Goal: Task Accomplishment & Management: Complete application form

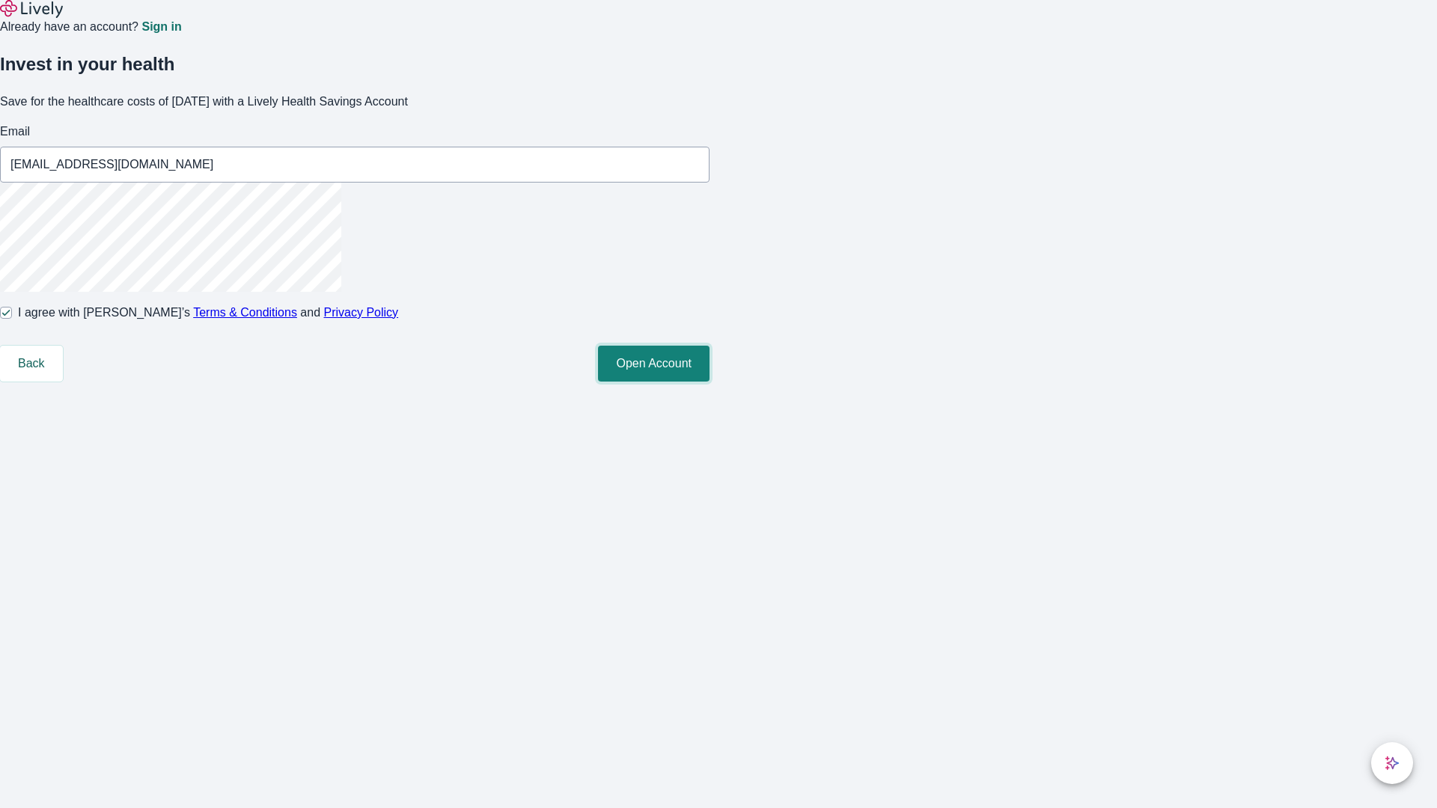
click at [709, 382] on button "Open Account" at bounding box center [653, 364] width 111 height 36
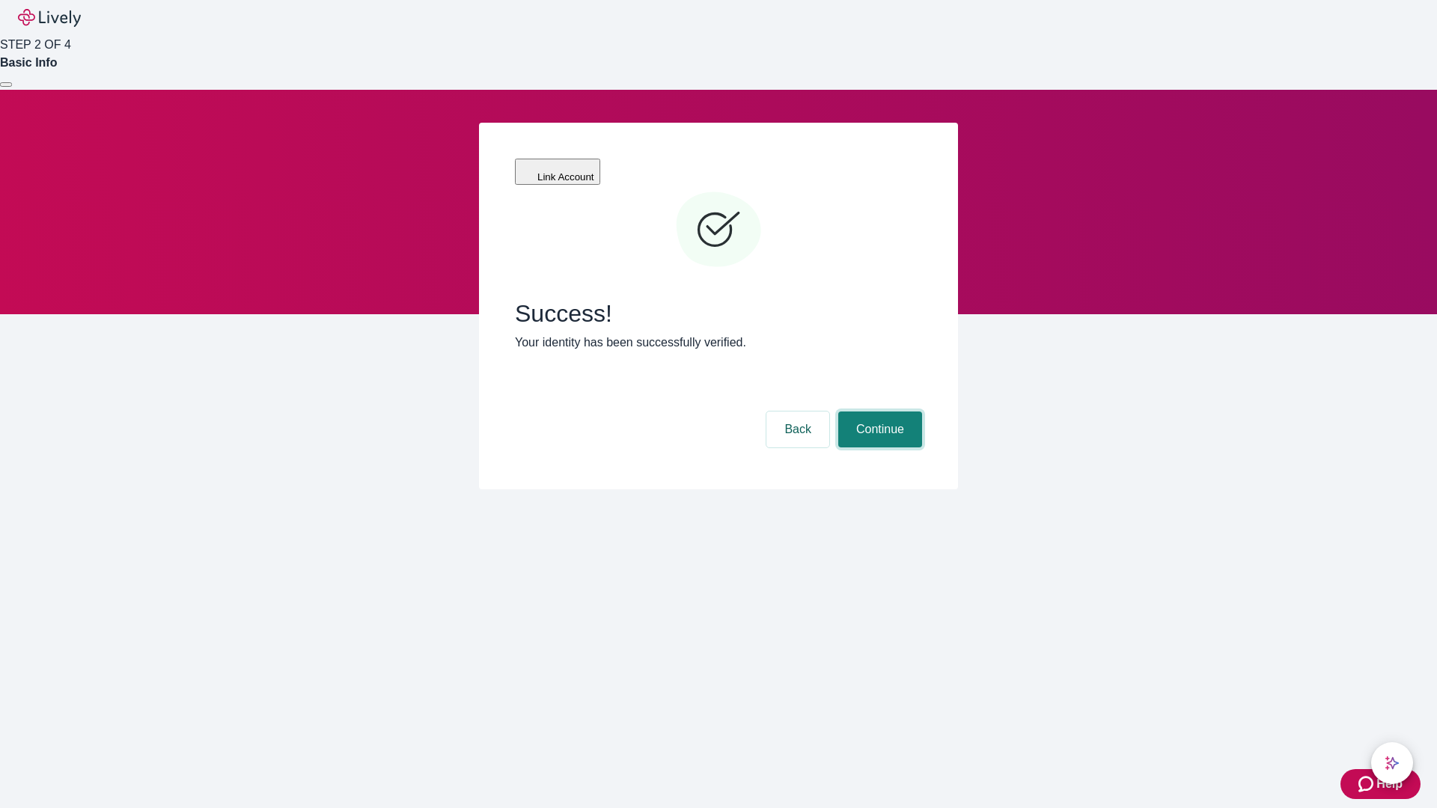
click at [878, 412] on button "Continue" at bounding box center [880, 430] width 84 height 36
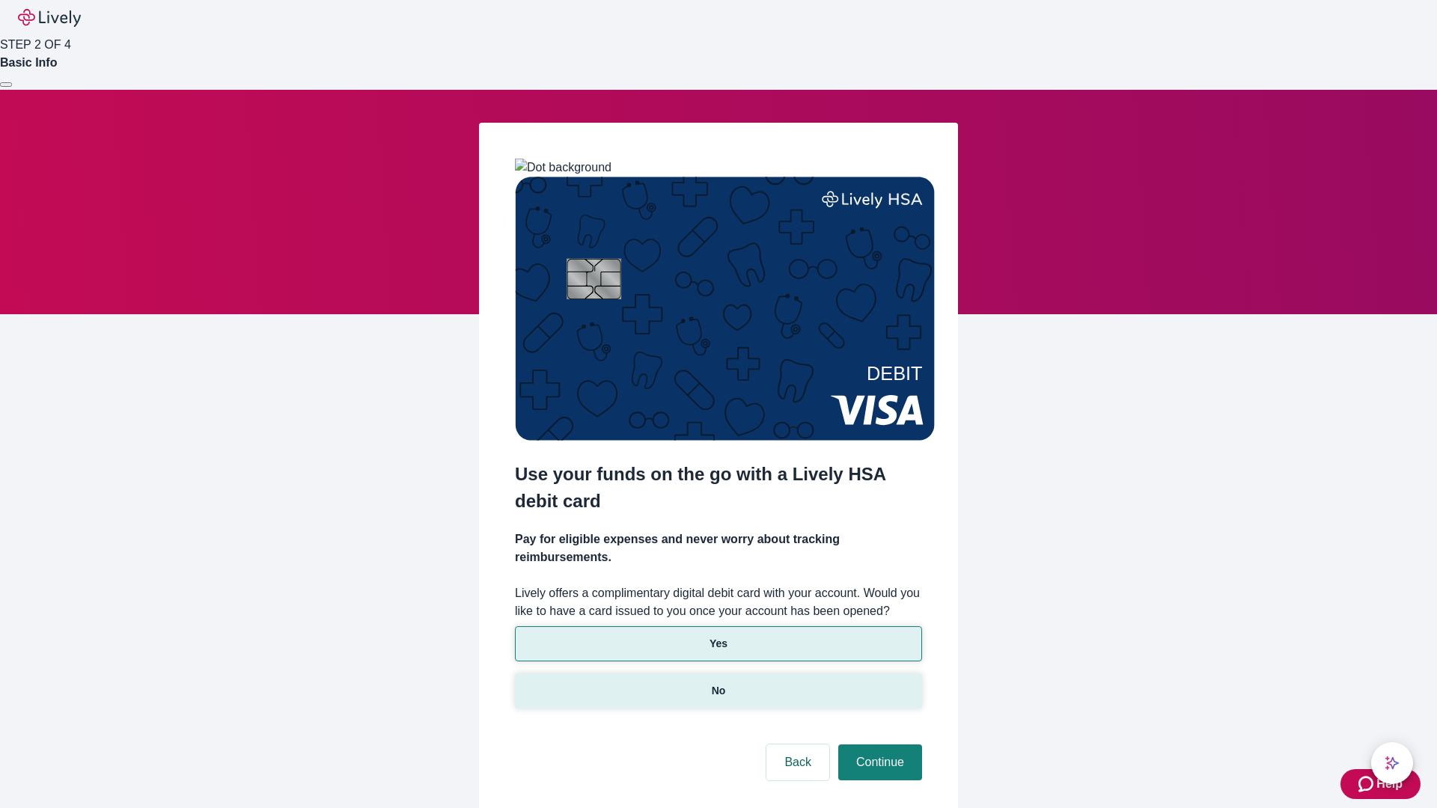
click at [718, 683] on p "No" at bounding box center [719, 691] width 14 height 16
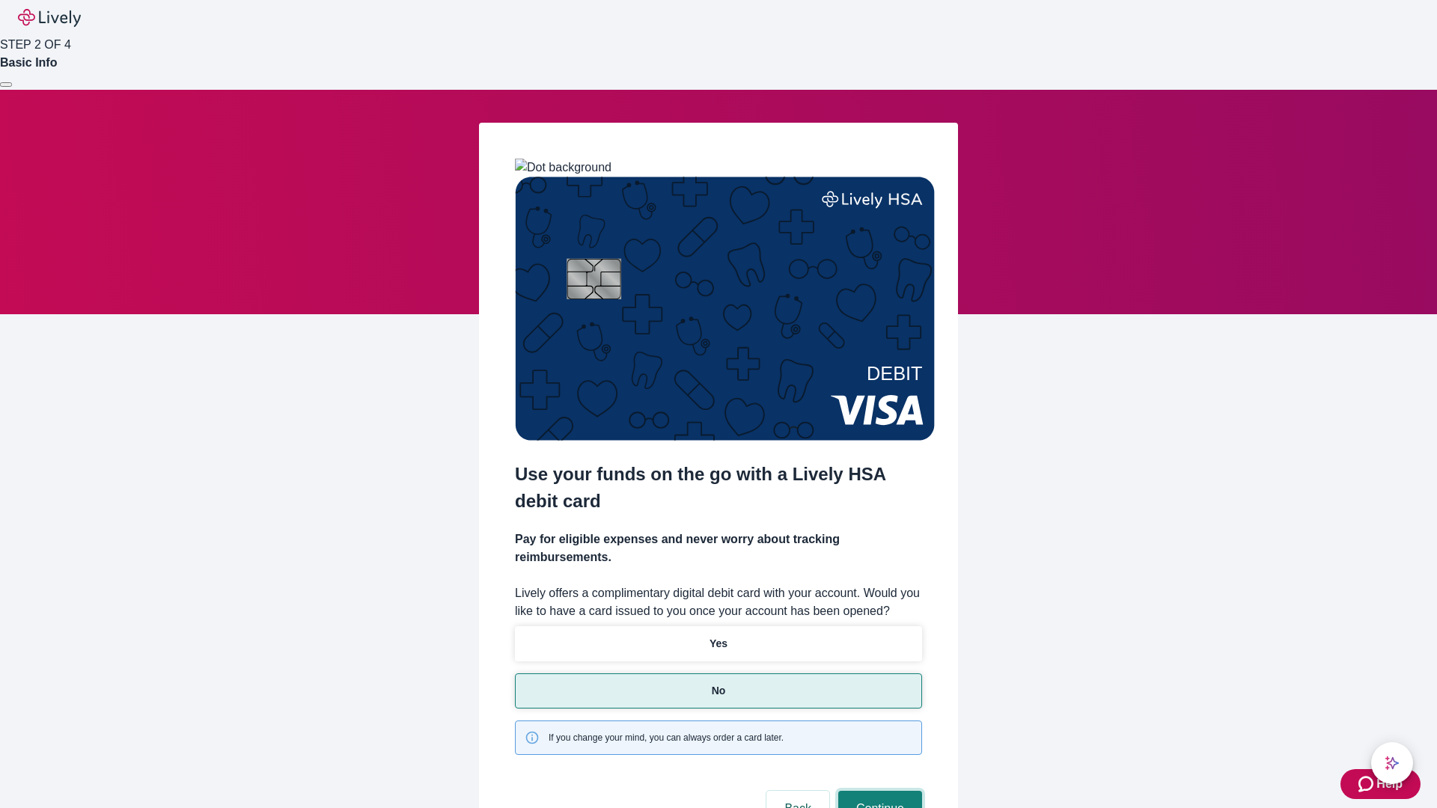
click at [878, 791] on button "Continue" at bounding box center [880, 809] width 84 height 36
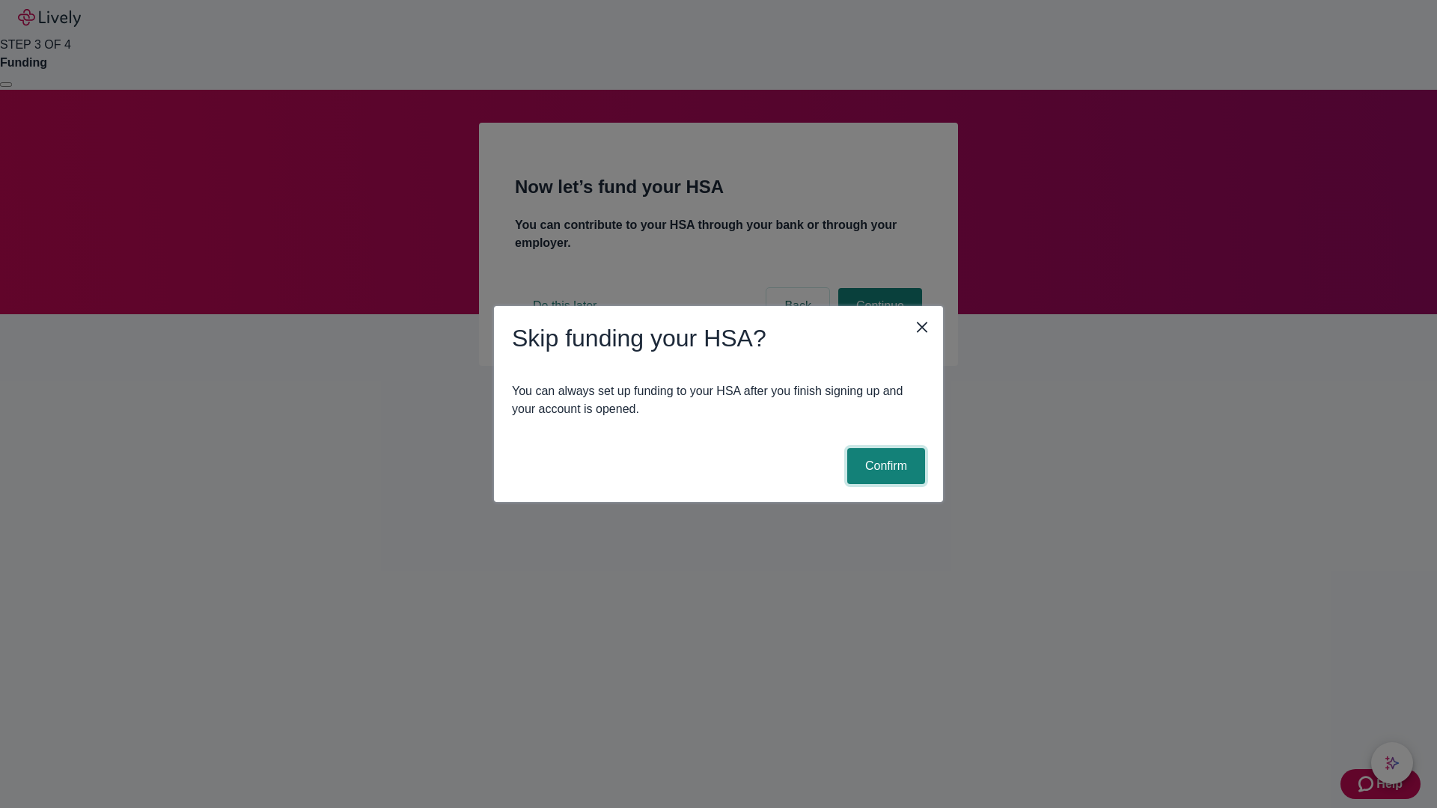
click at [884, 466] on button "Confirm" at bounding box center [886, 466] width 78 height 36
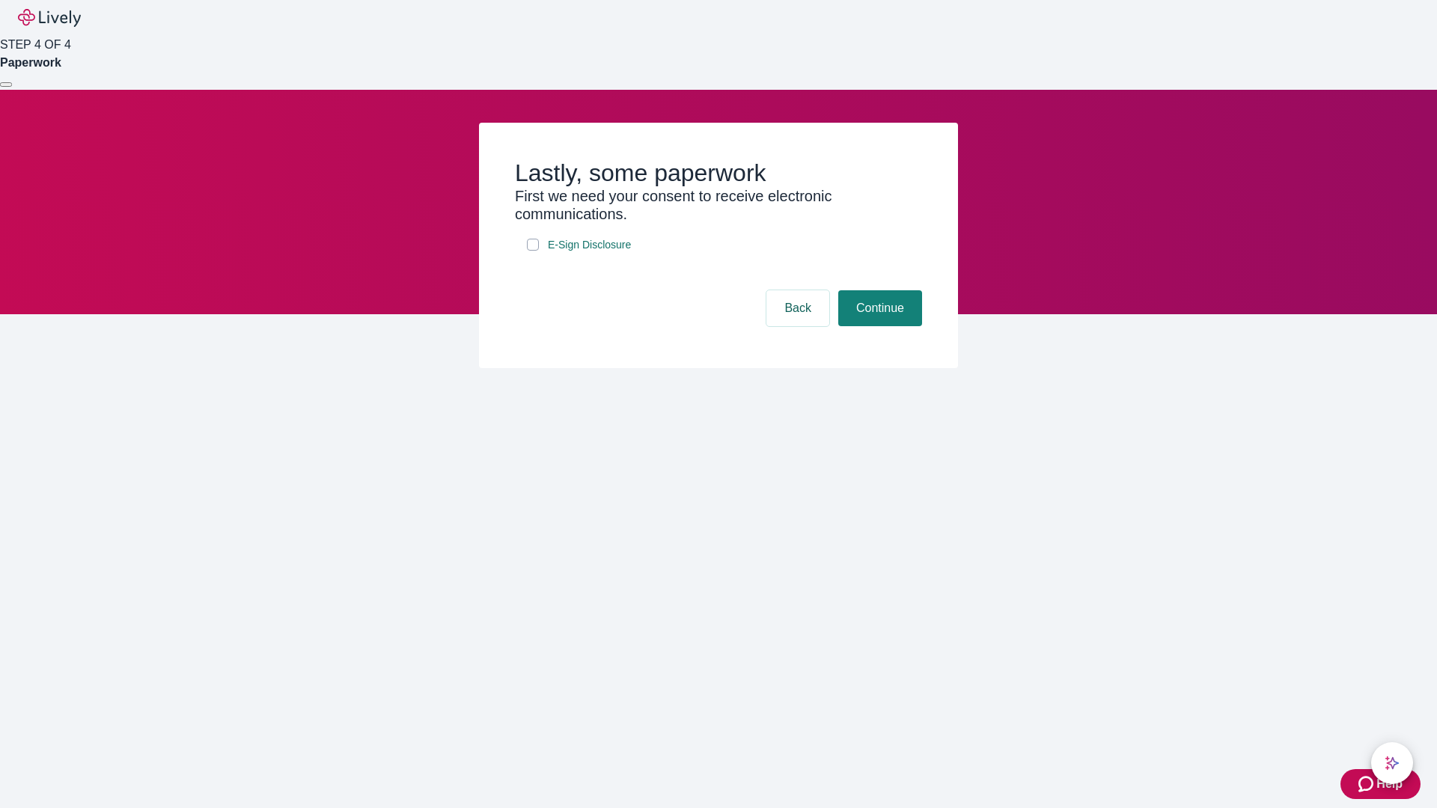
click at [533, 251] on input "E-Sign Disclosure" at bounding box center [533, 245] width 12 height 12
checkbox input "true"
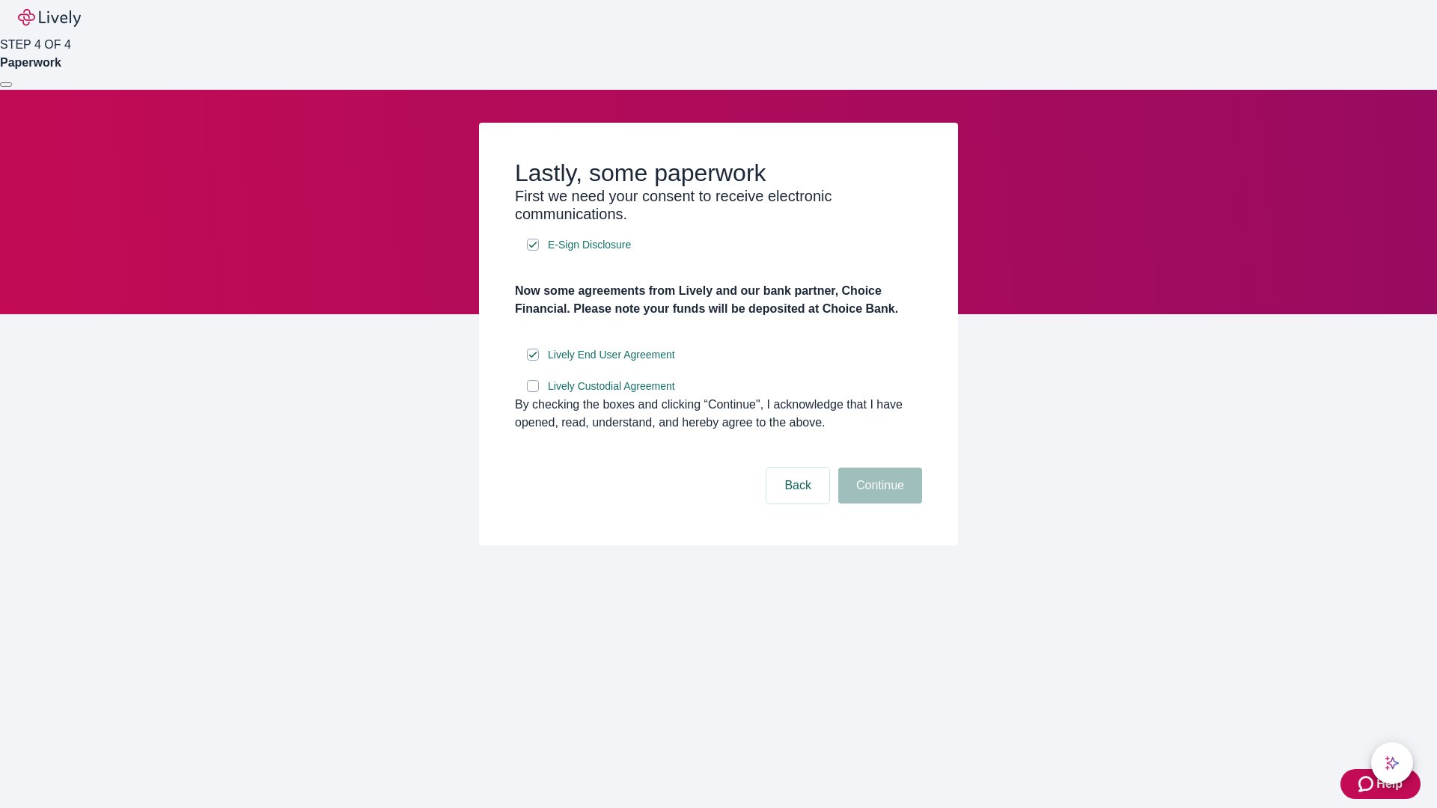
click at [533, 392] on input "Lively Custodial Agreement" at bounding box center [533, 386] width 12 height 12
checkbox input "true"
click at [878, 504] on button "Continue" at bounding box center [880, 486] width 84 height 36
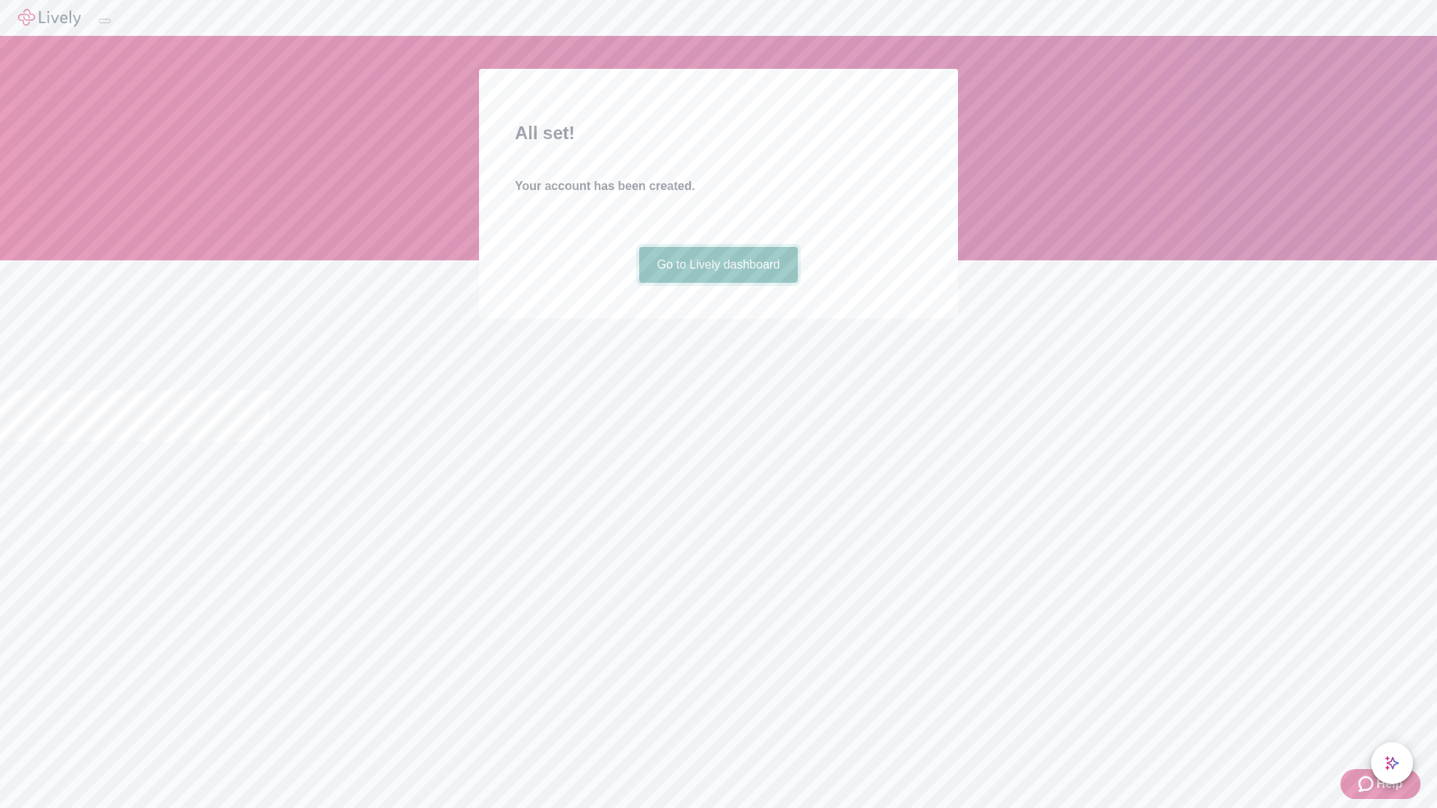
click at [718, 283] on link "Go to Lively dashboard" at bounding box center [718, 265] width 159 height 36
